Goal: Entertainment & Leisure: Consume media (video, audio)

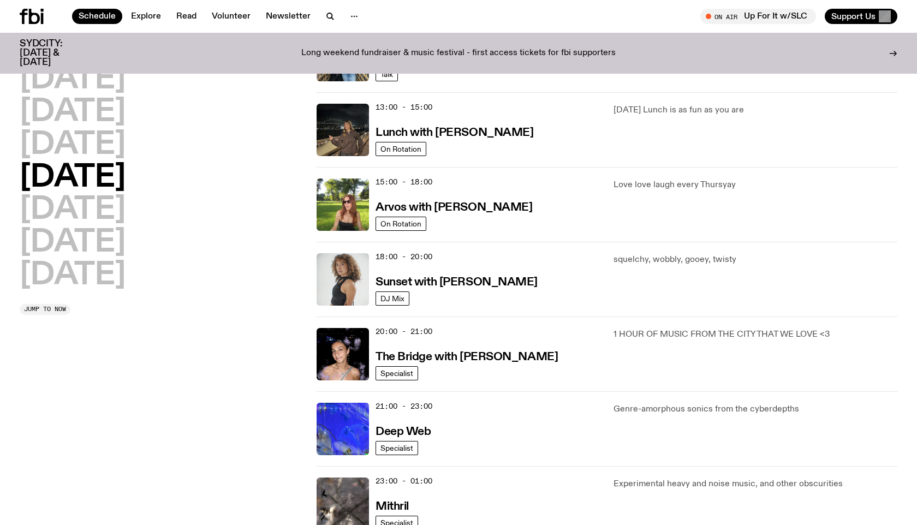
scroll to position [299, 0]
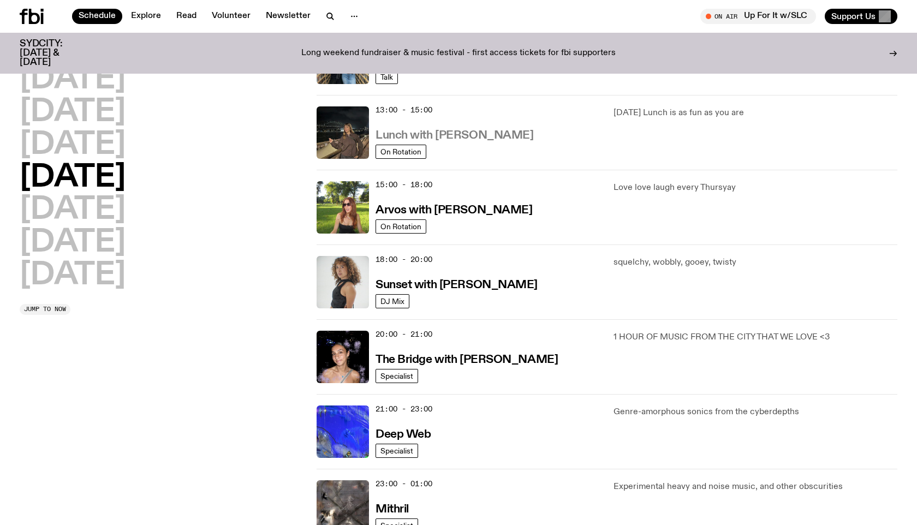
click at [456, 133] on h3 "Lunch with [PERSON_NAME]" at bounding box center [455, 135] width 158 height 11
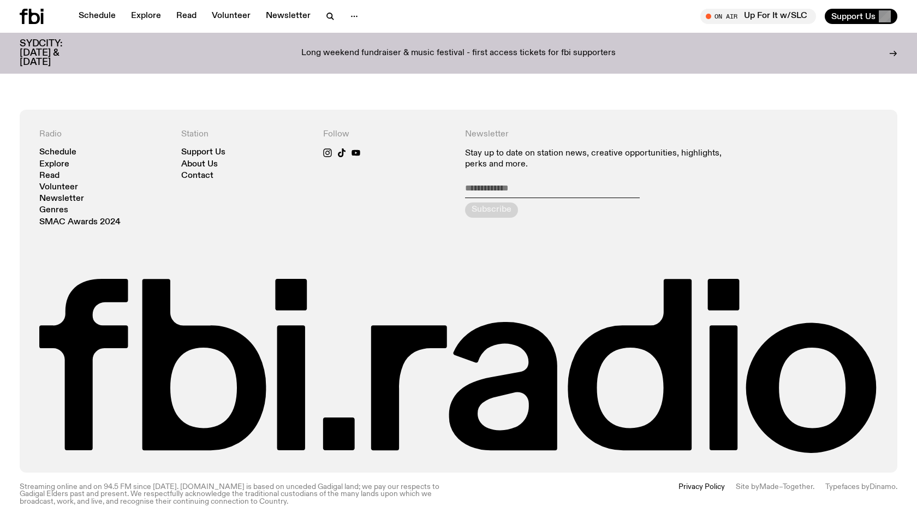
scroll to position [499, 0]
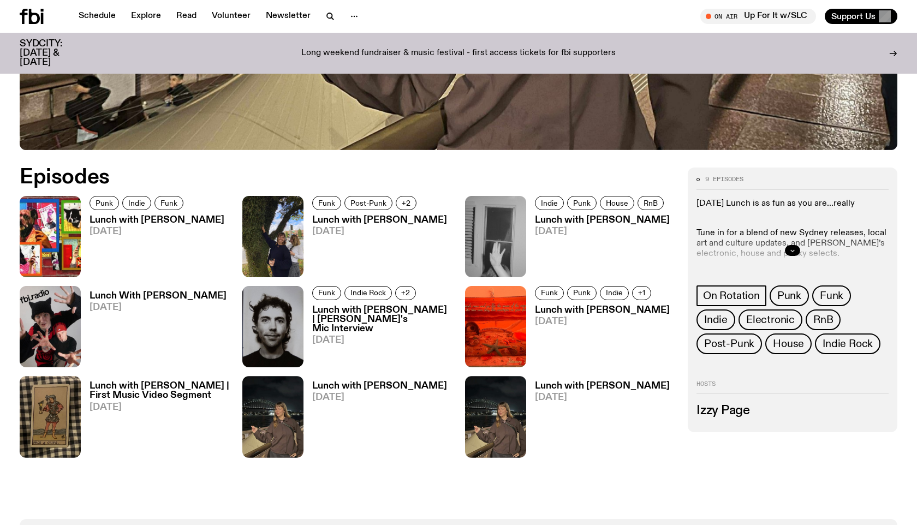
click at [792, 249] on icon "button" at bounding box center [792, 250] width 7 height 7
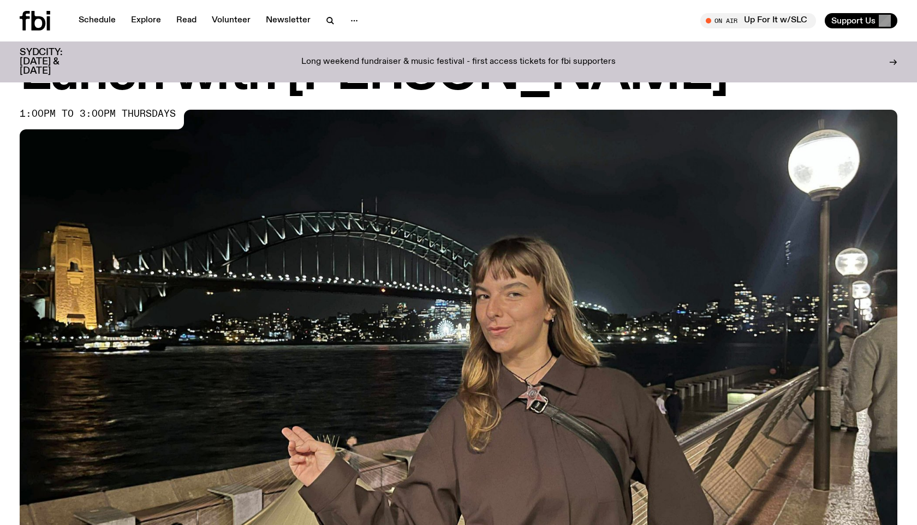
scroll to position [0, 0]
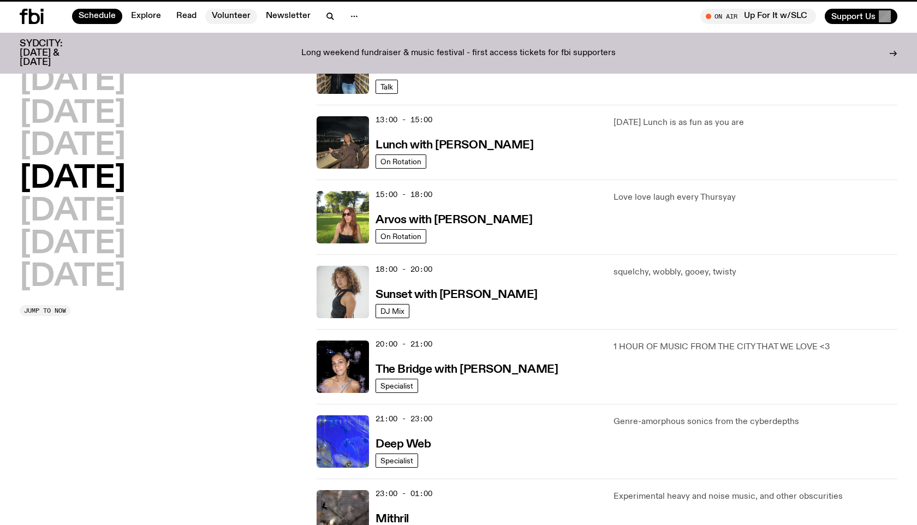
scroll to position [290, 0]
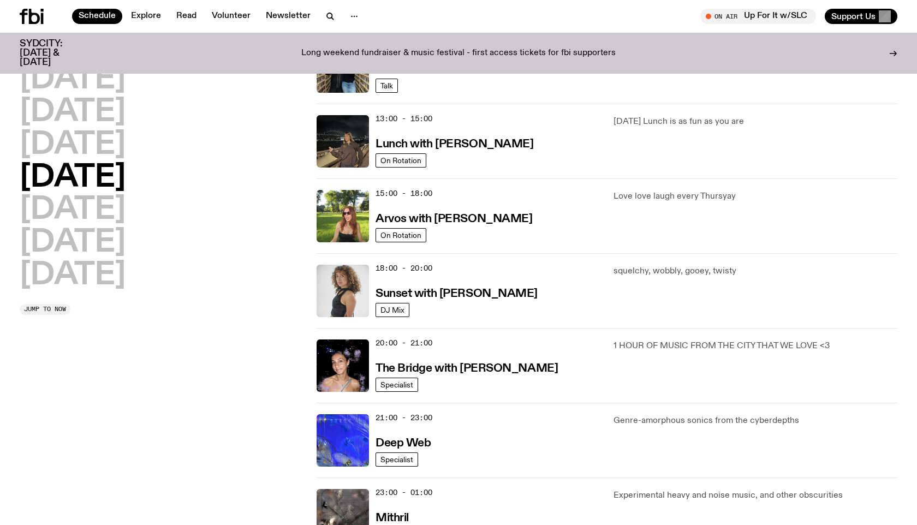
click at [34, 14] on icon at bounding box center [34, 16] width 11 height 15
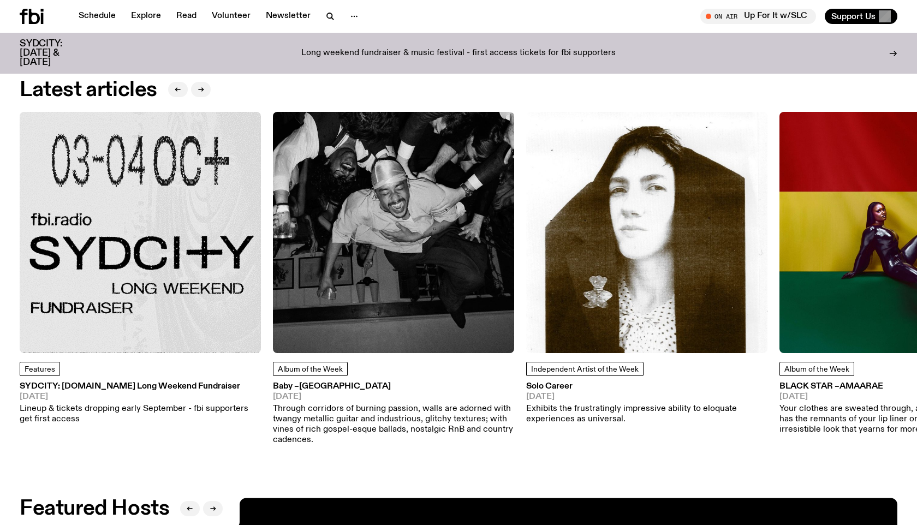
scroll to position [1491, 0]
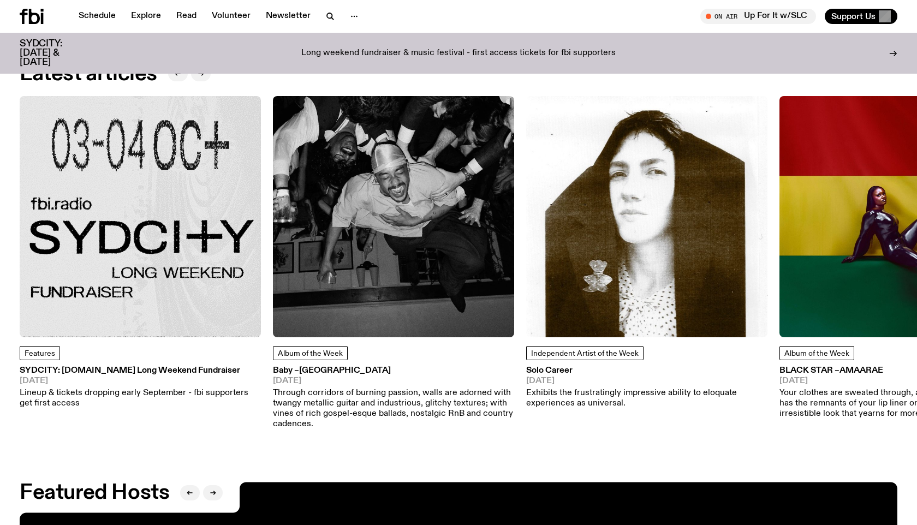
click at [442, 210] on img at bounding box center [393, 216] width 241 height 241
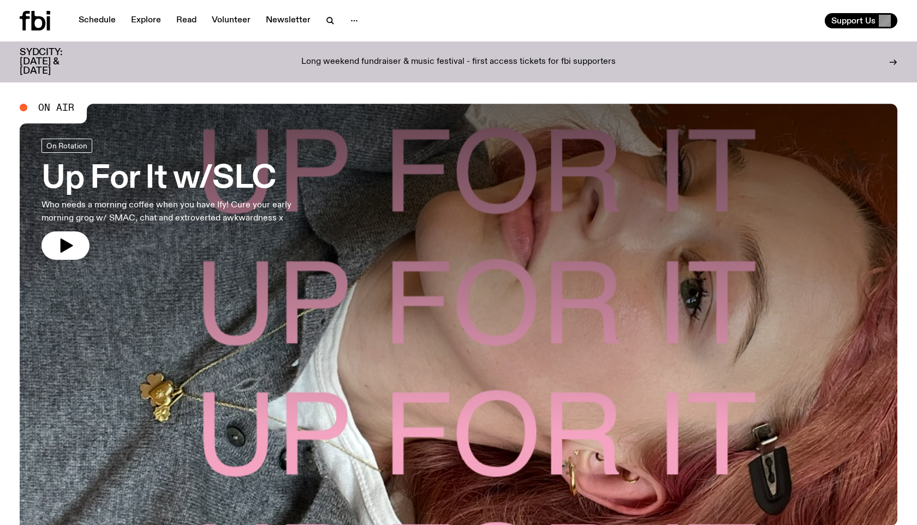
click at [150, 189] on h3 "Up For It w/SLC" at bounding box center [180, 179] width 279 height 31
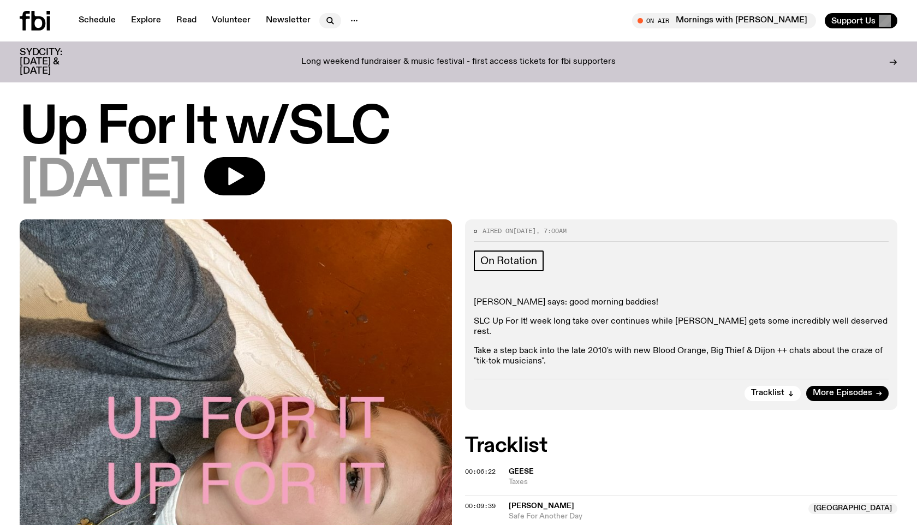
click at [324, 17] on icon "button" at bounding box center [330, 20] width 13 height 13
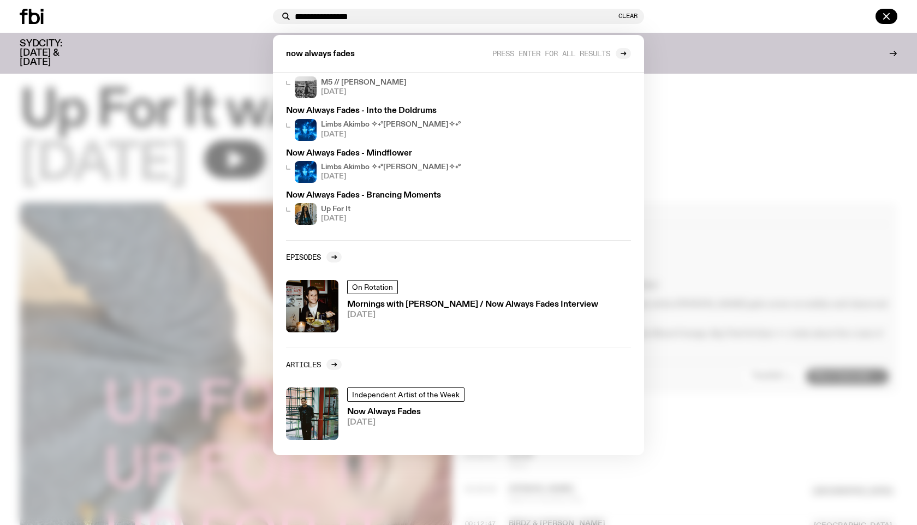
scroll to position [9, 0]
type input "**********"
click at [682, 185] on div at bounding box center [458, 262] width 917 height 525
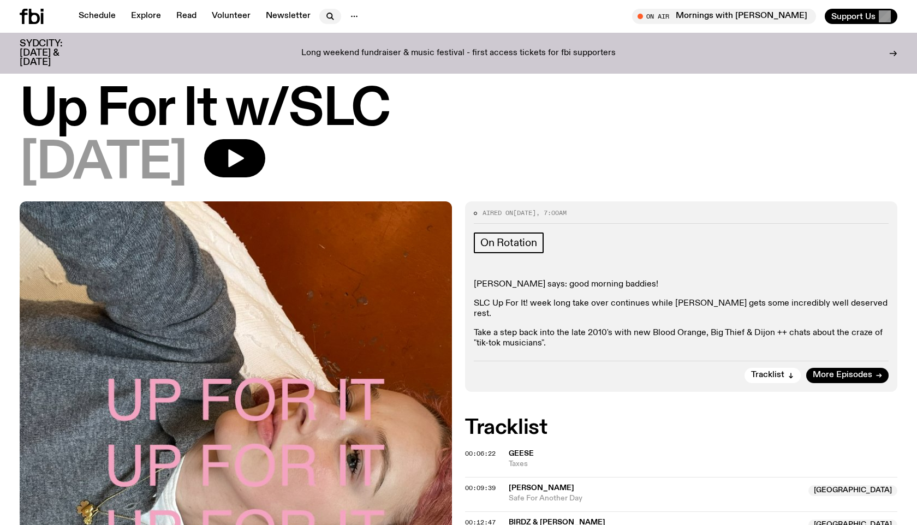
click at [327, 13] on icon "button" at bounding box center [329, 15] width 5 height 5
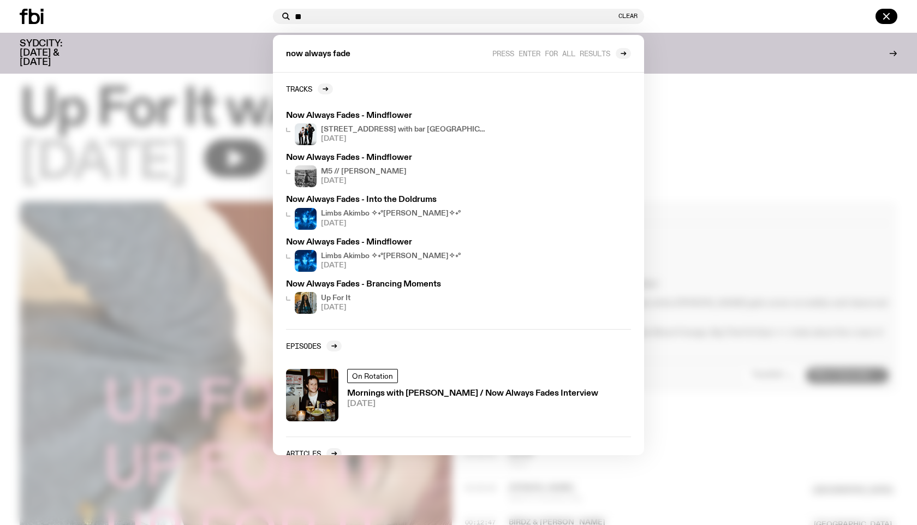
type input "*"
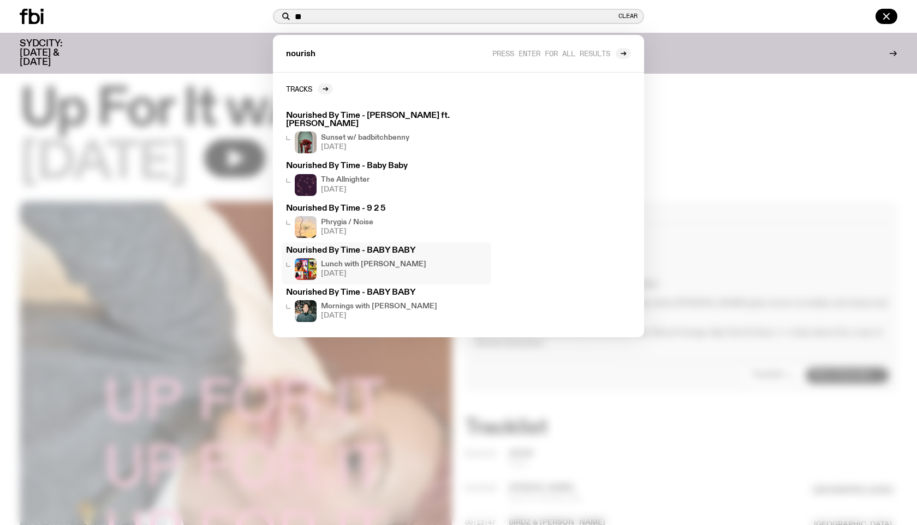
type input "*"
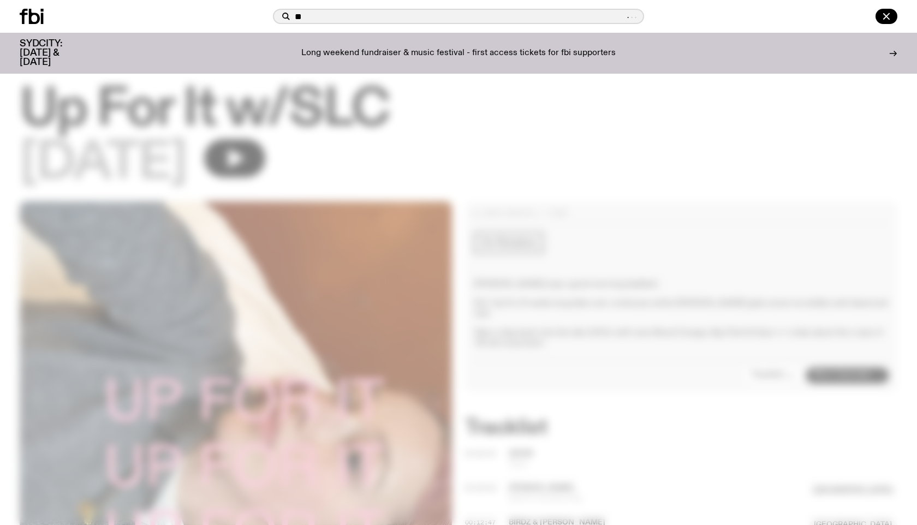
type input "*"
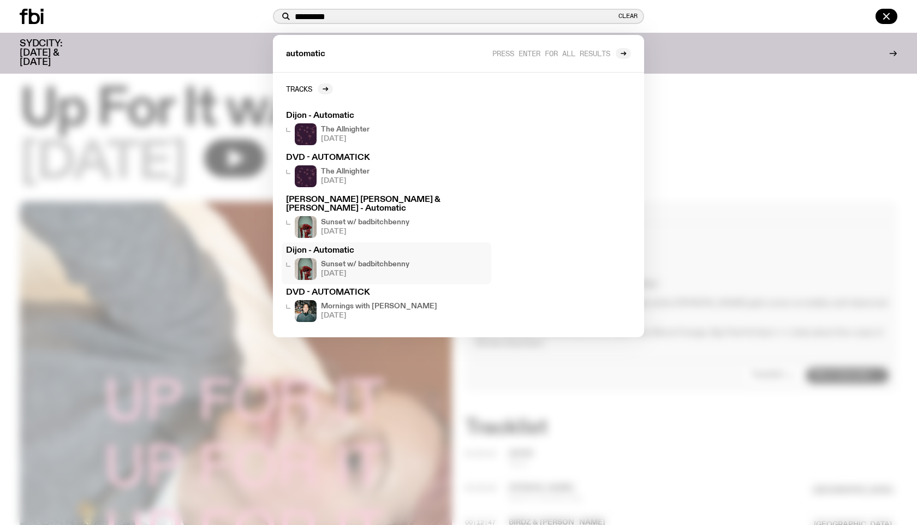
click at [321, 14] on input "*********" at bounding box center [456, 16] width 322 height 9
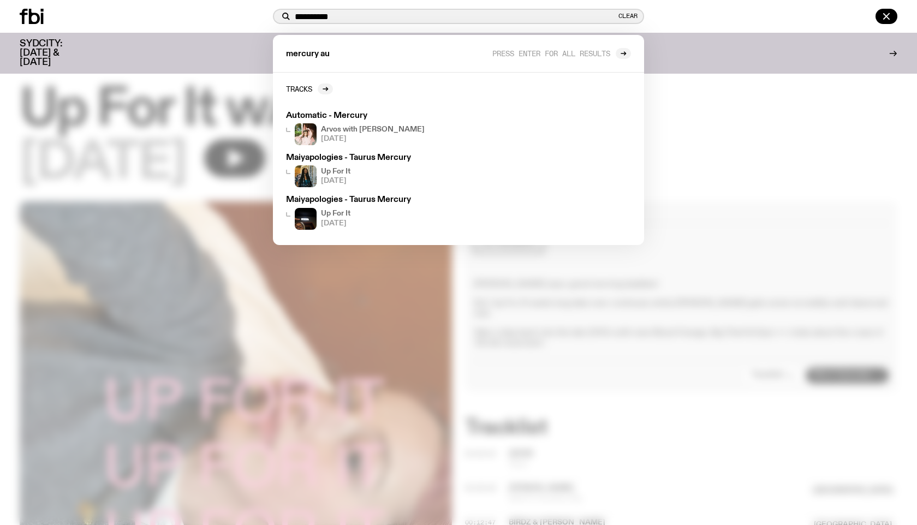
click at [368, 18] on input "**********" at bounding box center [456, 16] width 322 height 9
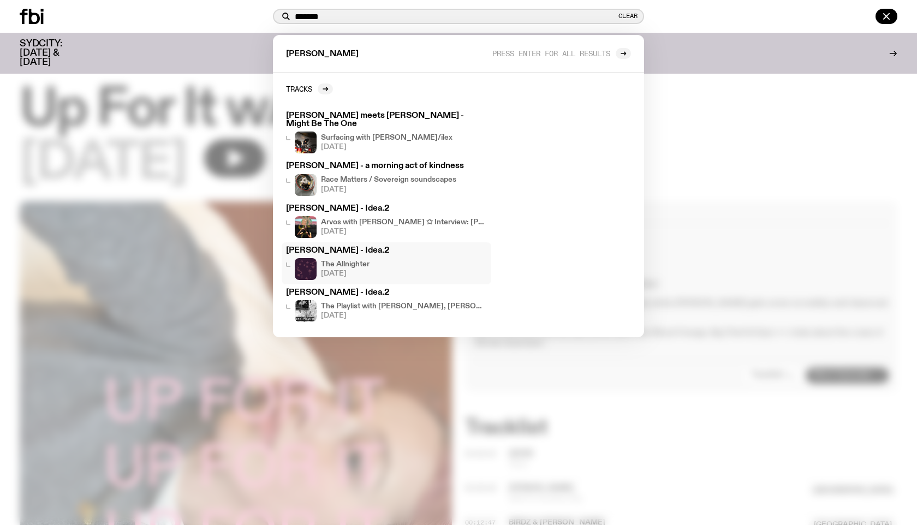
click at [362, 19] on input "*******" at bounding box center [456, 16] width 322 height 9
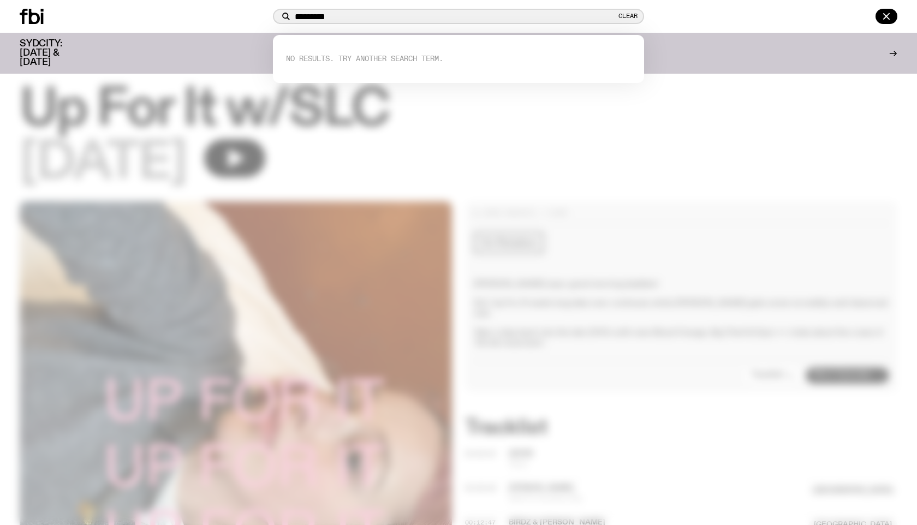
type input "*********"
click at [682, 197] on div at bounding box center [458, 262] width 917 height 525
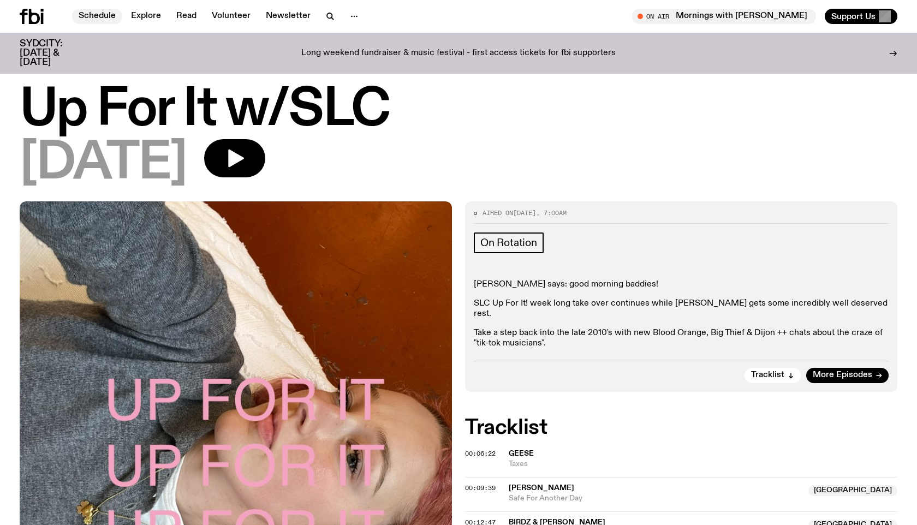
click at [108, 22] on link "Schedule" at bounding box center [97, 16] width 50 height 15
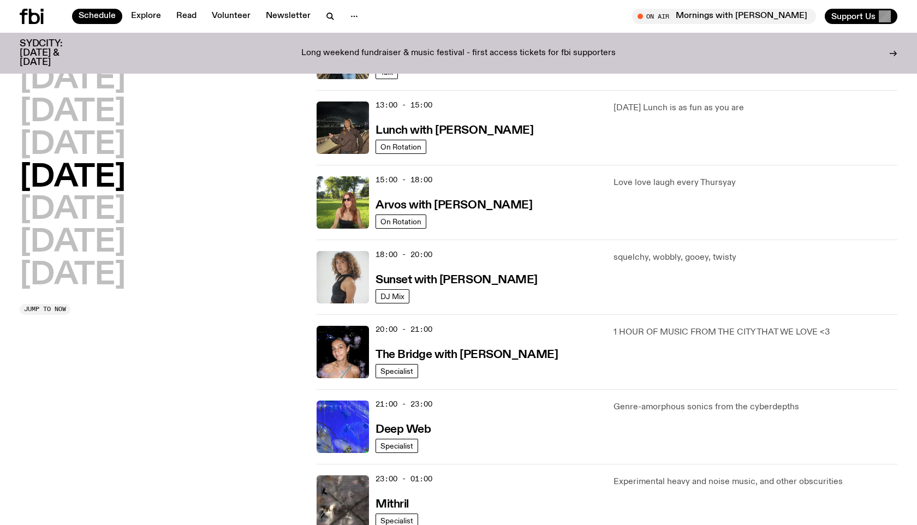
scroll to position [335, 0]
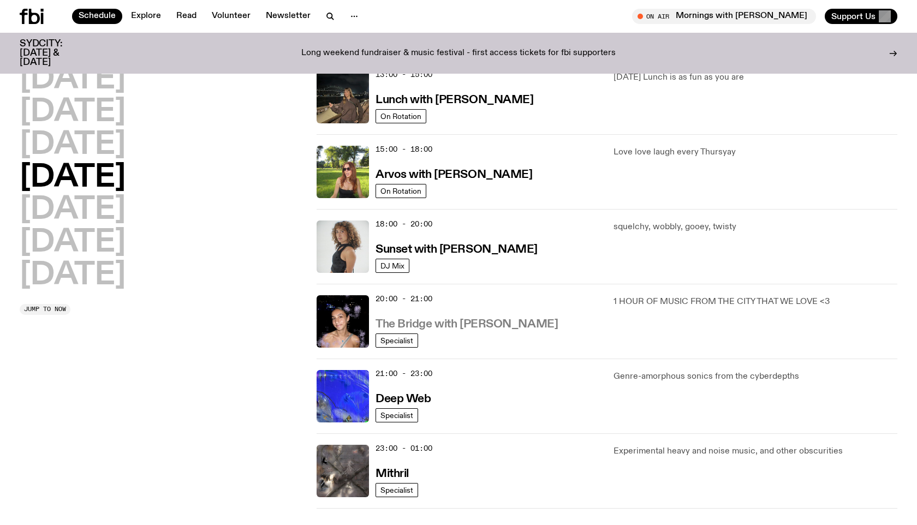
click at [458, 319] on h3 "The Bridge with [PERSON_NAME]" at bounding box center [467, 324] width 182 height 11
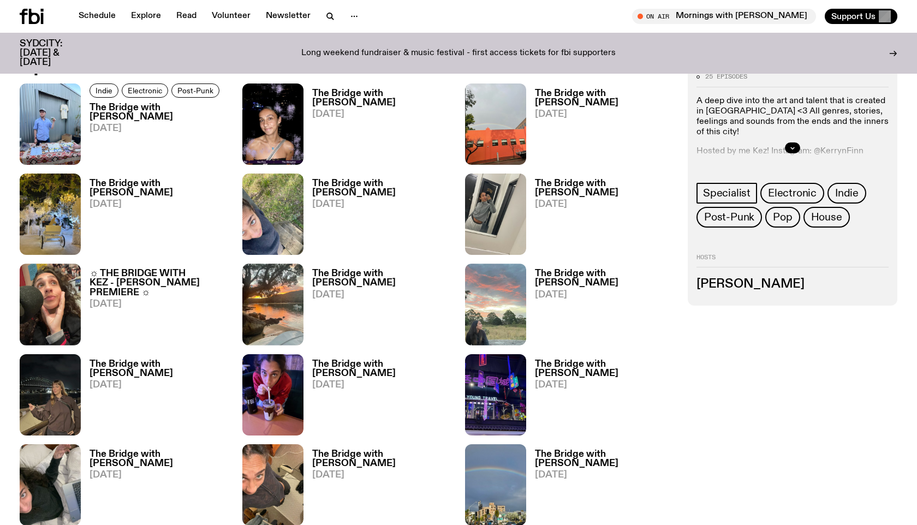
scroll to position [597, 0]
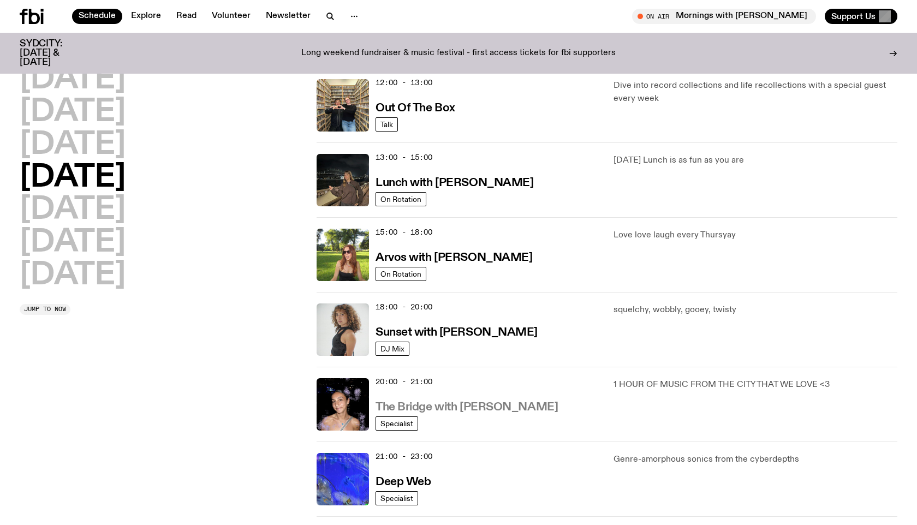
scroll to position [251, 0]
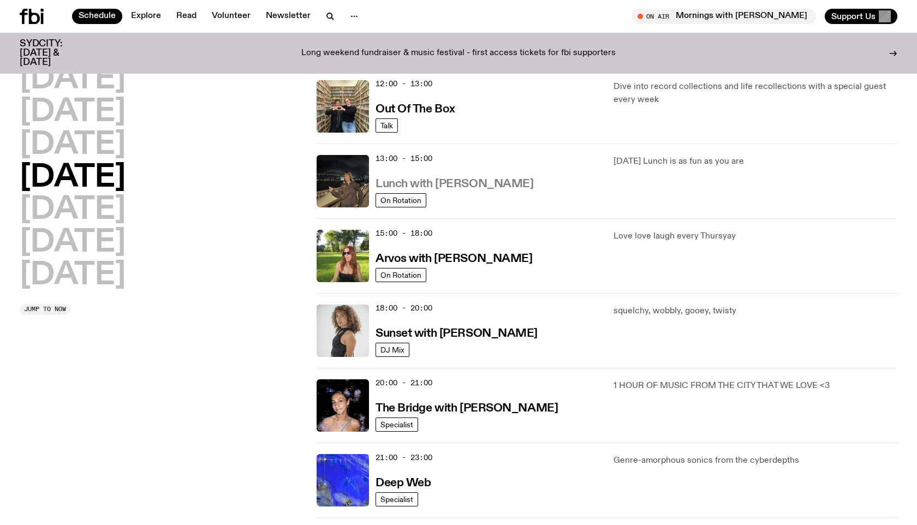
click at [444, 181] on h3 "Lunch with [PERSON_NAME]" at bounding box center [455, 184] width 158 height 11
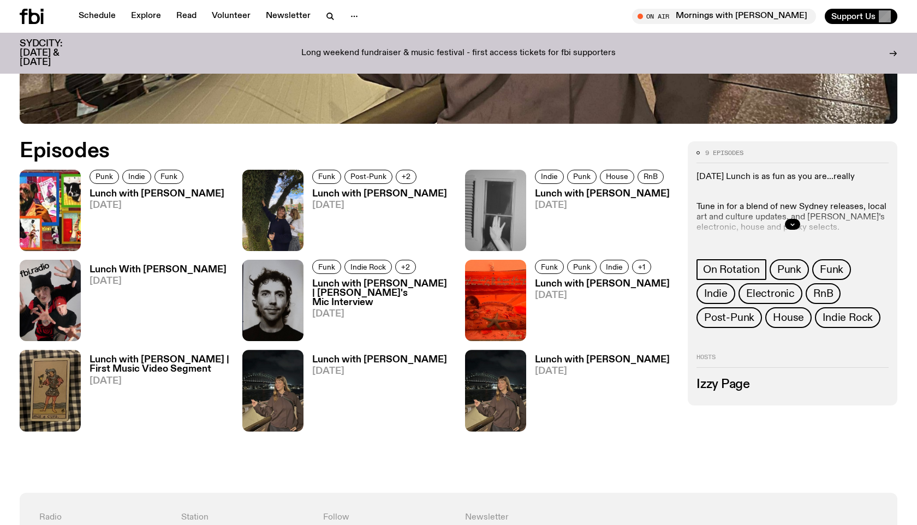
scroll to position [575, 0]
